Goal: Information Seeking & Learning: Learn about a topic

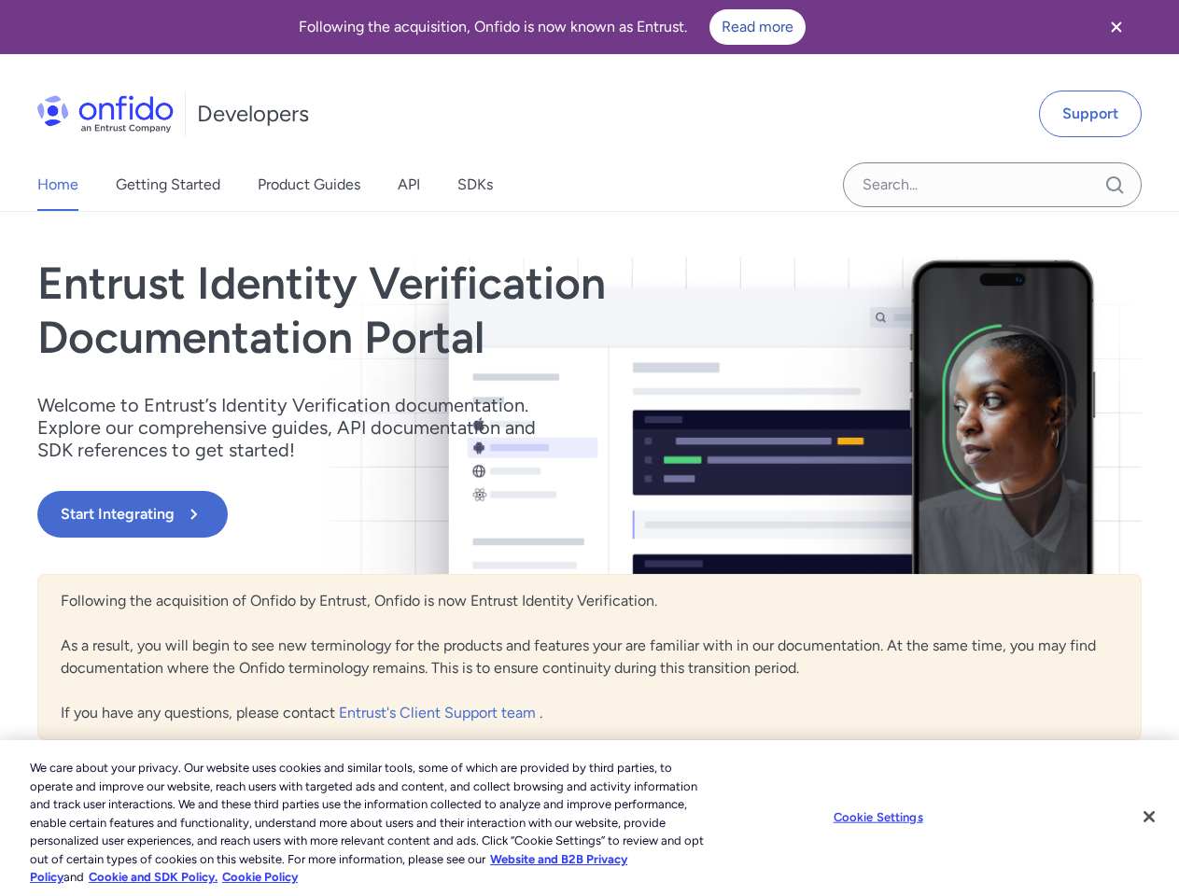
click at [589, 448] on div "Entrust Identity Verification Documentation Portal Welcome to Entrust’s Identit…" at bounding box center [423, 415] width 773 height 317
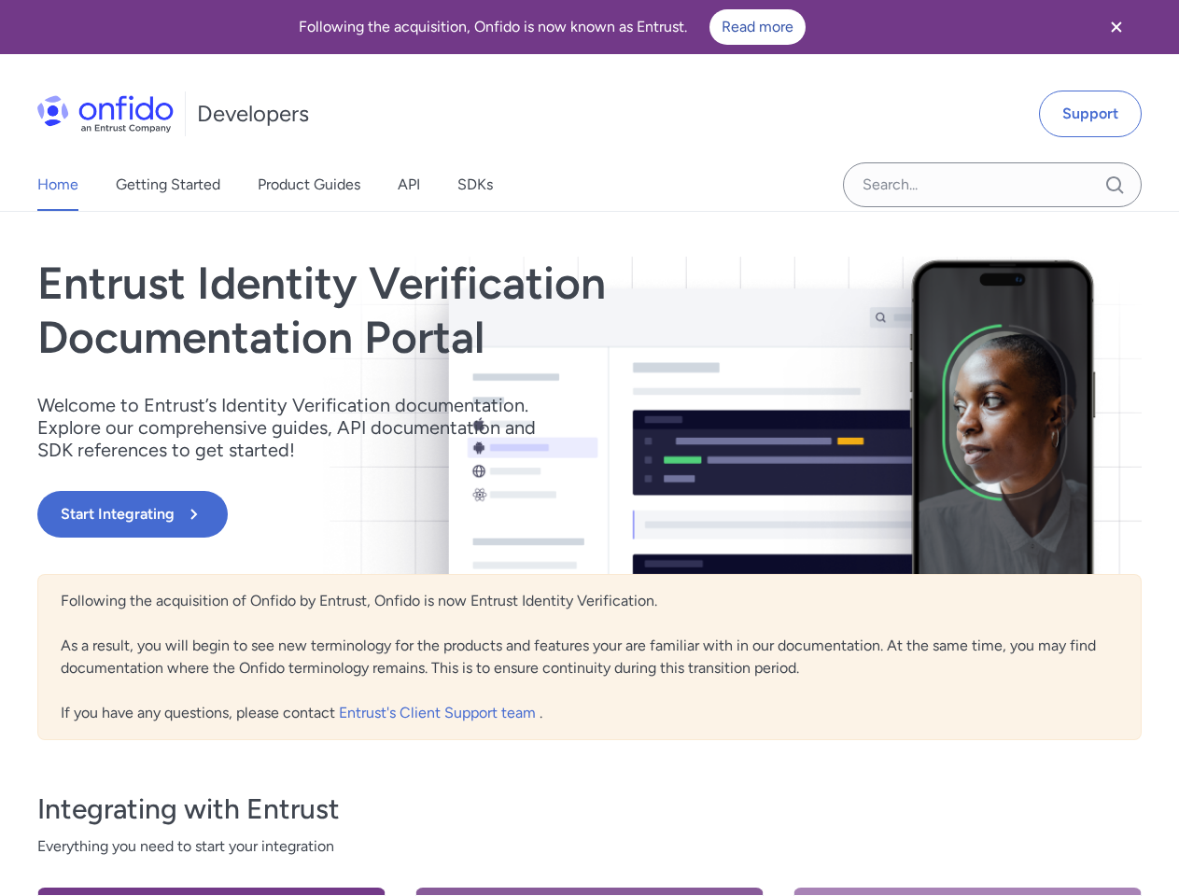
click at [589, 448] on div "Entrust Identity Verification Documentation Portal Welcome to Entrust’s Identit…" at bounding box center [423, 415] width 773 height 317
click at [1116, 27] on icon "Close banner" at bounding box center [1116, 26] width 10 height 10
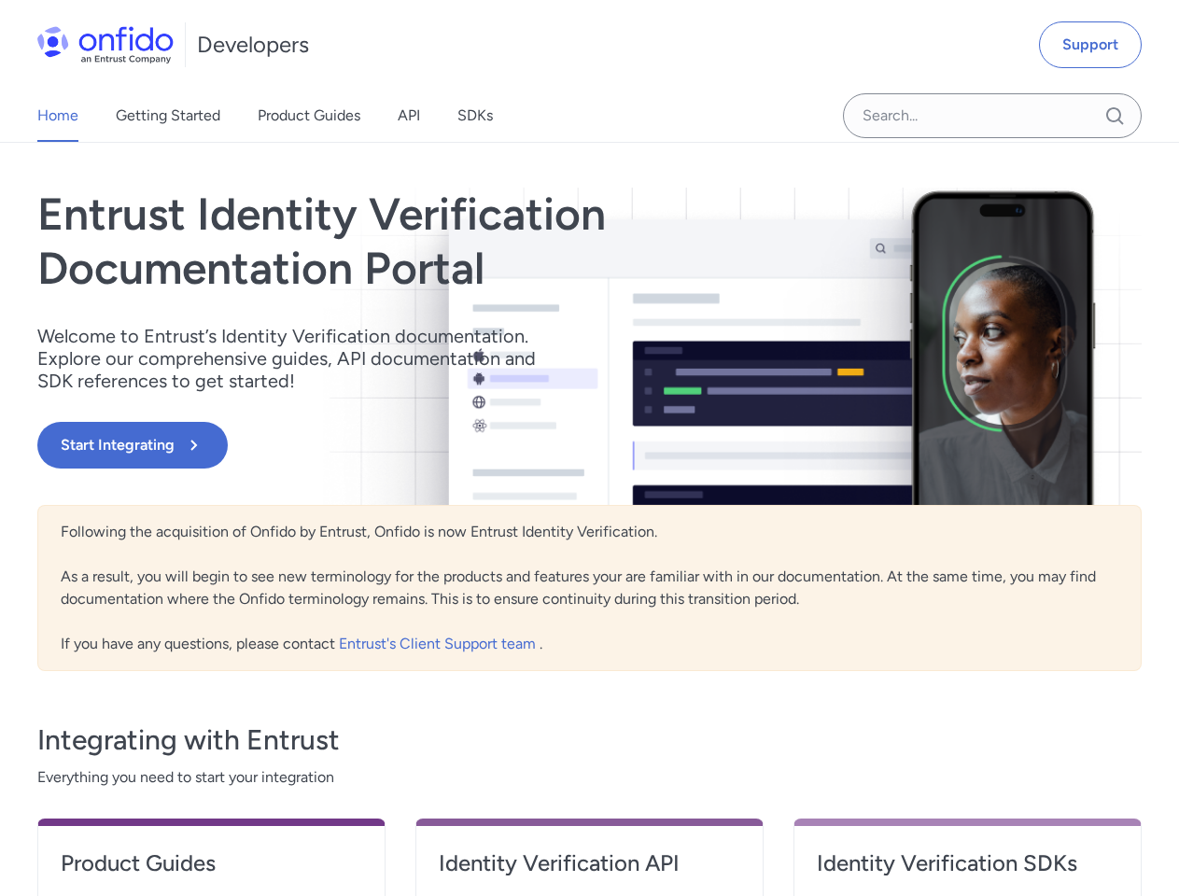
click at [902, 817] on div "Integrating with Entrust Everything you need to start your integration Product …" at bounding box center [589, 899] width 1104 height 410
click at [1149, 817] on div "Entrust Identity Verification Documentation Portal Welcome to Entrust’s Identit…" at bounding box center [589, 649] width 1179 height 1013
